Goal: Task Accomplishment & Management: Manage account settings

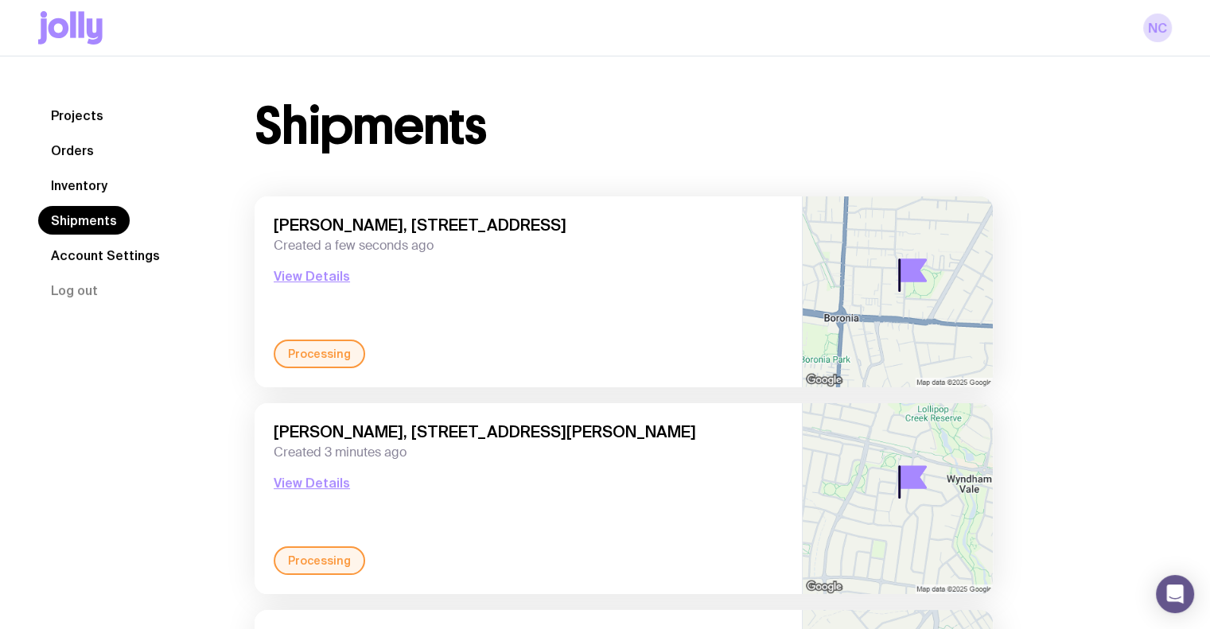
click at [75, 212] on link "Shipments" at bounding box center [83, 220] width 91 height 29
click at [75, 195] on link "Inventory" at bounding box center [79, 185] width 82 height 29
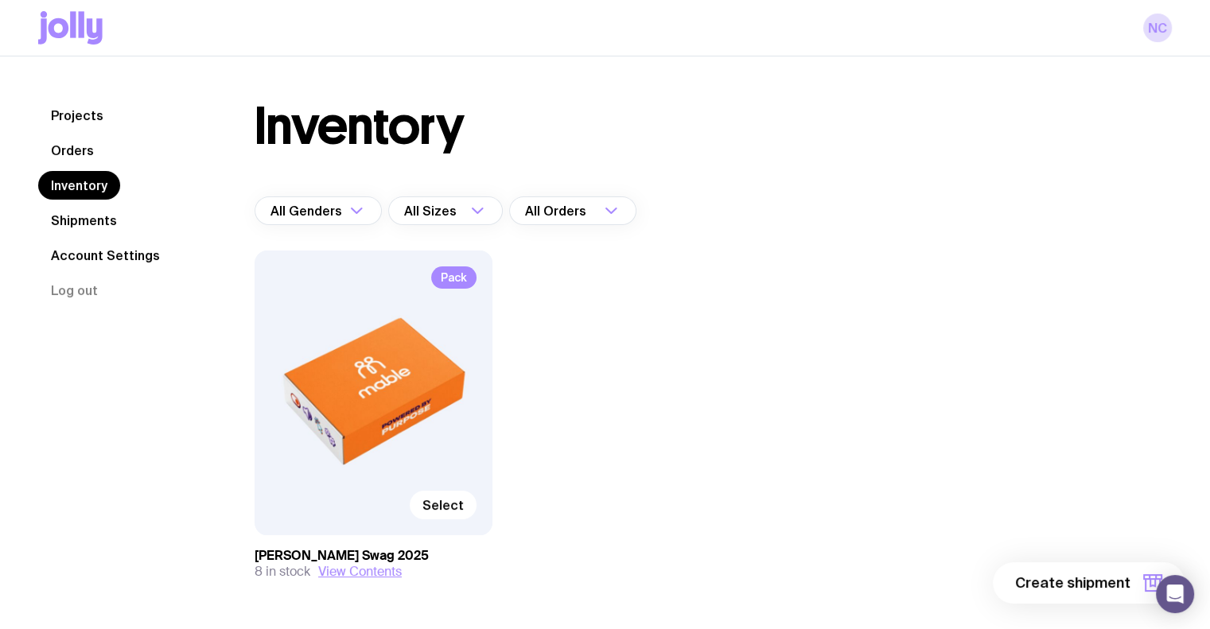
scroll to position [58, 0]
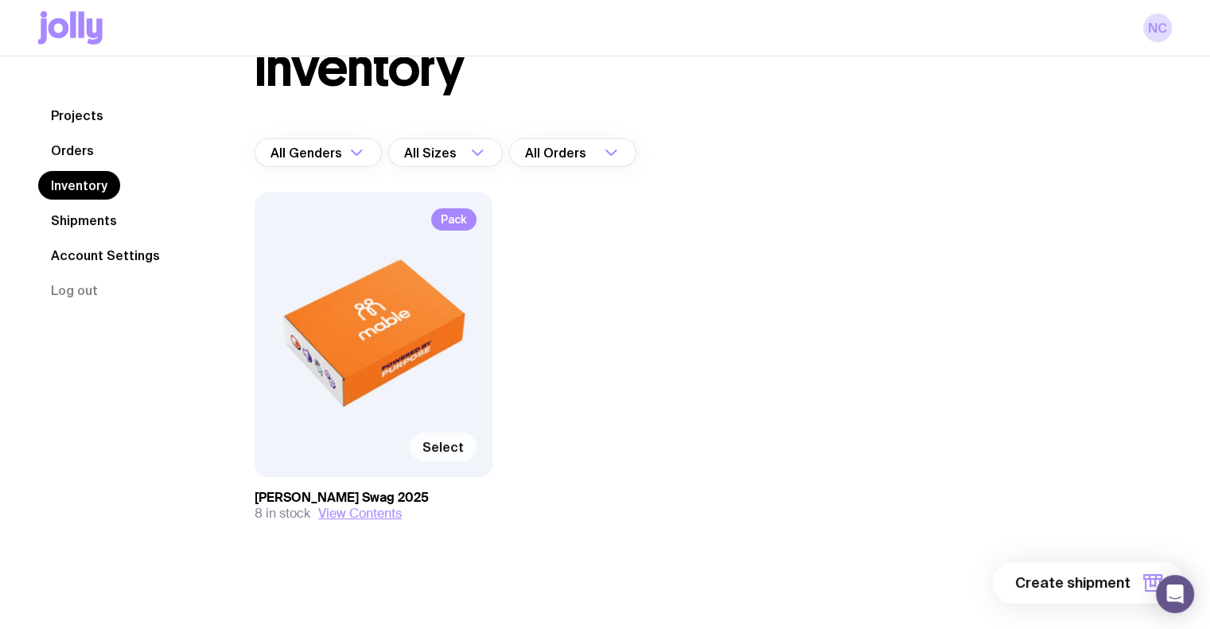
click at [459, 437] on label "Select" at bounding box center [443, 447] width 67 height 29
click at [0, 0] on input "Select" at bounding box center [0, 0] width 0 height 0
click at [476, 434] on div "Selected" at bounding box center [373, 447] width 206 height 29
click at [456, 449] on span "Selected" at bounding box center [434, 447] width 57 height 16
click at [0, 0] on input "Selected" at bounding box center [0, 0] width 0 height 0
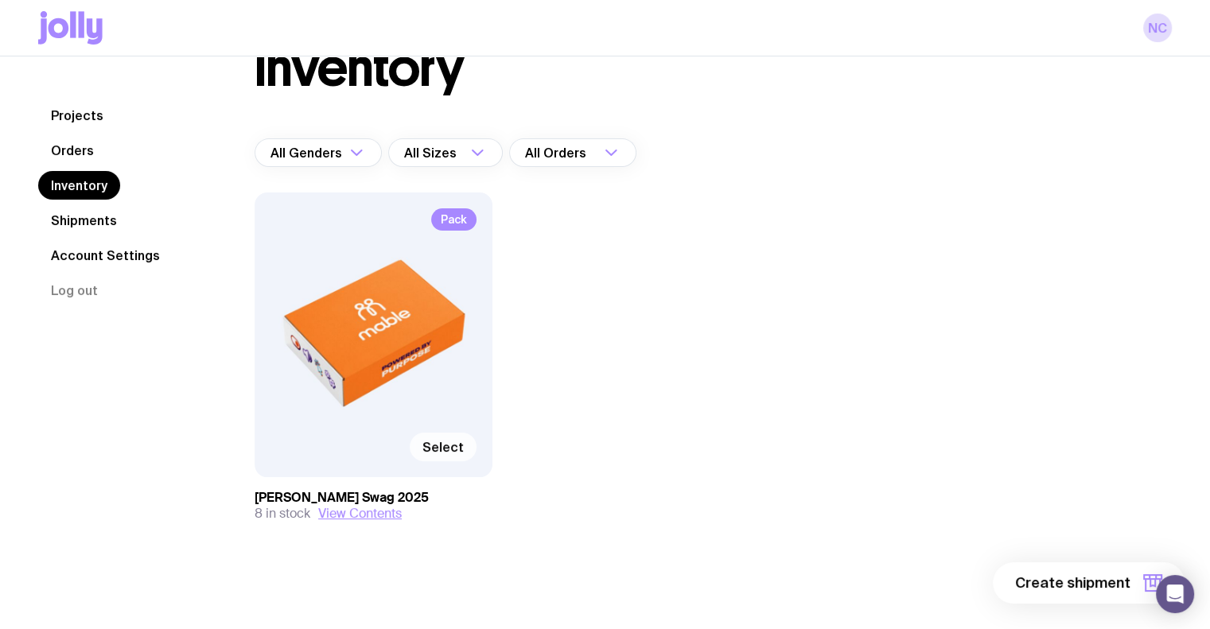
drag, startPoint x: 76, startPoint y: 257, endPoint x: 72, endPoint y: 231, distance: 25.8
click at [76, 257] on link "Account Settings" at bounding box center [105, 255] width 134 height 29
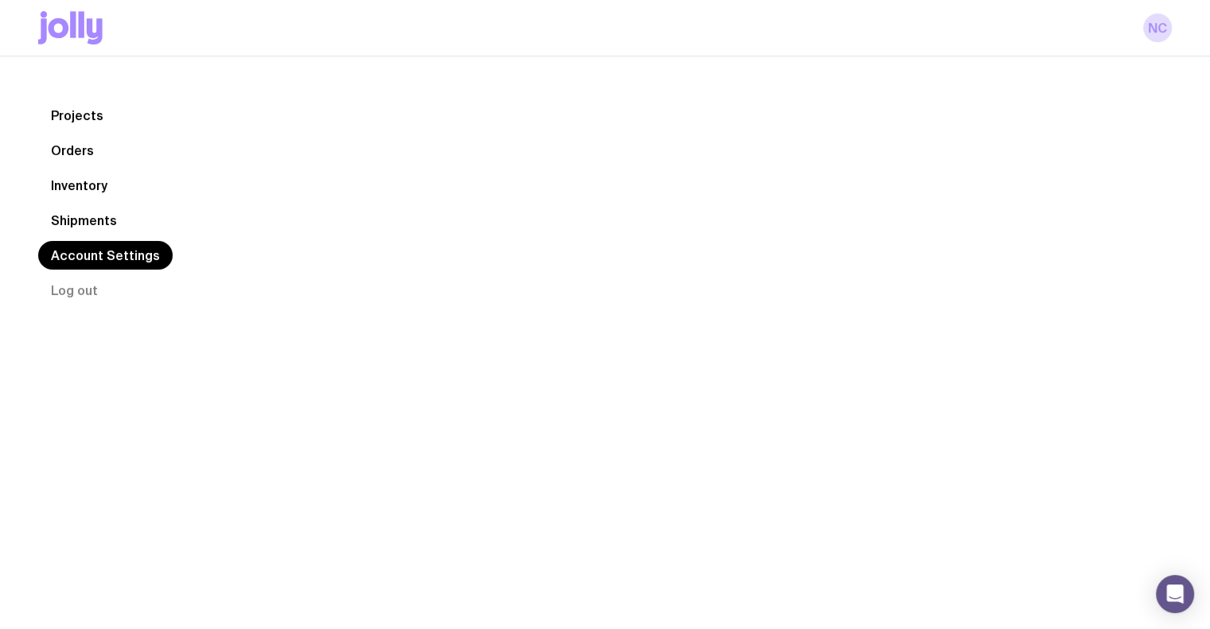
click at [86, 217] on link "Shipments" at bounding box center [83, 220] width 91 height 29
